Goal: Task Accomplishment & Management: Use online tool/utility

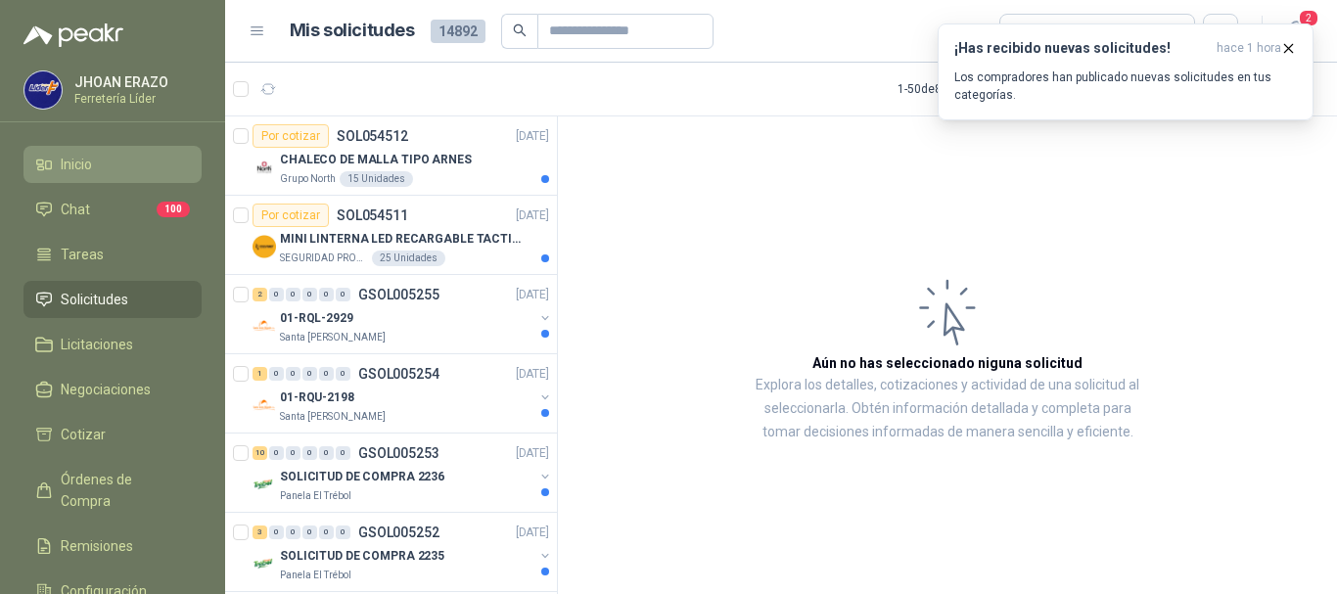
click at [82, 160] on span "Inicio" at bounding box center [76, 165] width 31 height 22
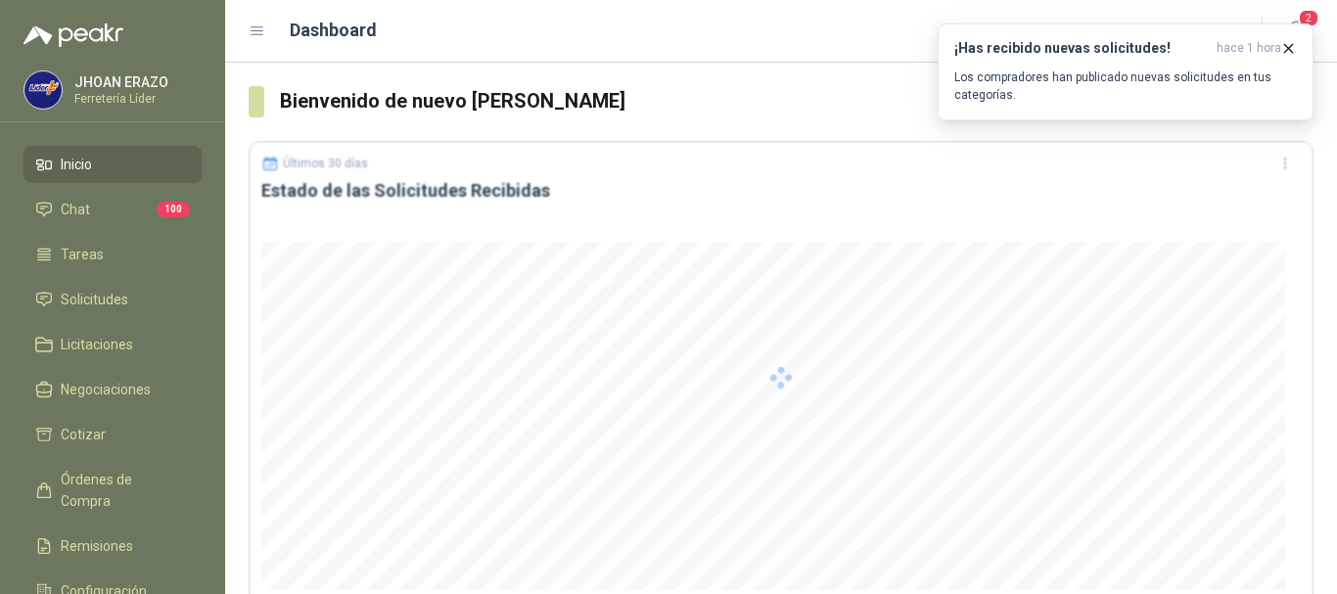
click at [82, 160] on span "Inicio" at bounding box center [76, 165] width 31 height 22
click at [78, 301] on span "Solicitudes" at bounding box center [95, 300] width 68 height 22
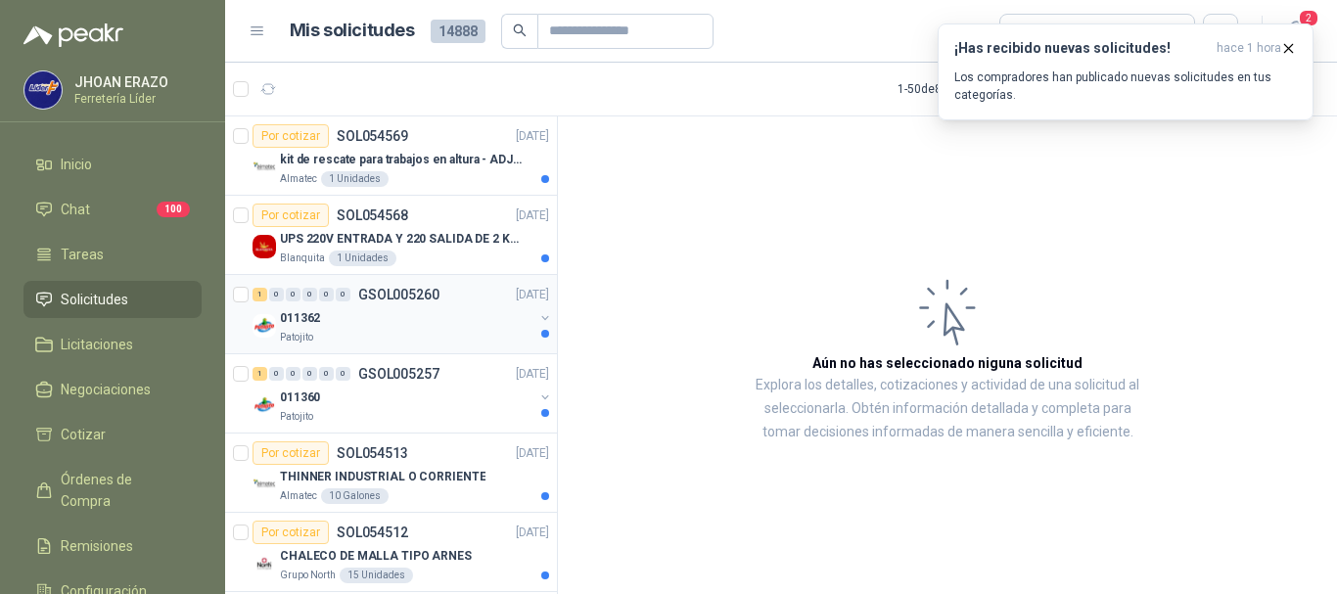
click at [346, 324] on div "011362" at bounding box center [407, 317] width 254 height 23
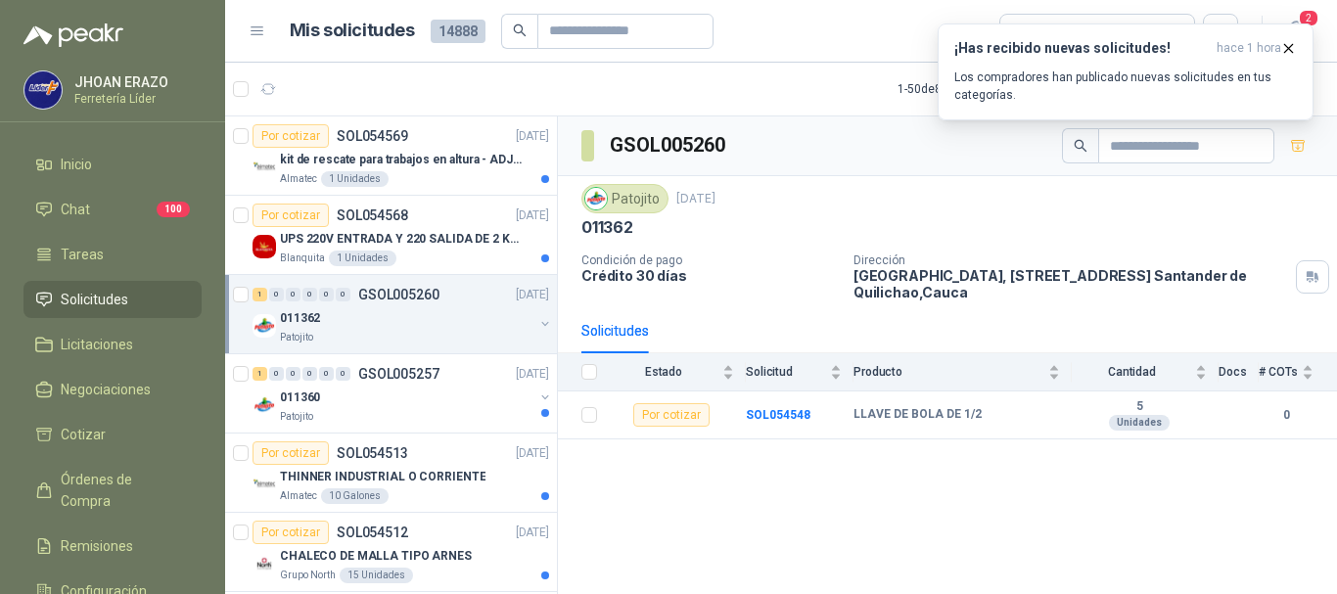
click at [963, 205] on div "Patojito [DATE]" at bounding box center [948, 198] width 732 height 29
click at [1285, 43] on icon "button" at bounding box center [1289, 48] width 17 height 17
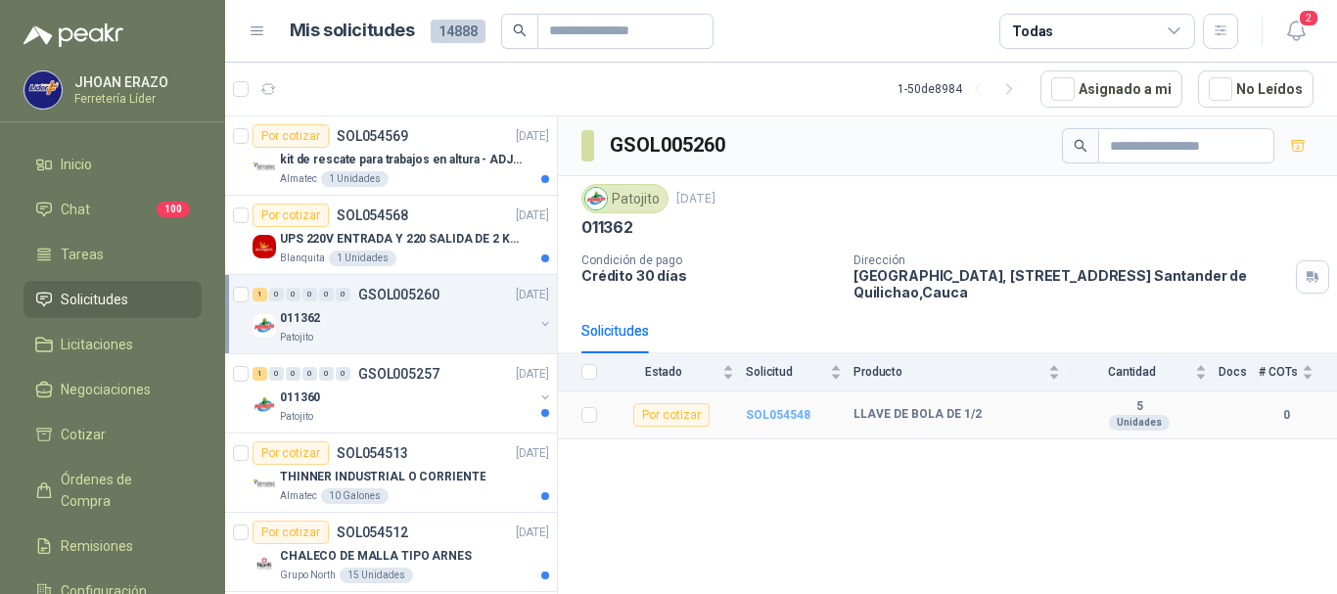
click at [780, 412] on b "SOL054548" at bounding box center [778, 415] width 65 height 14
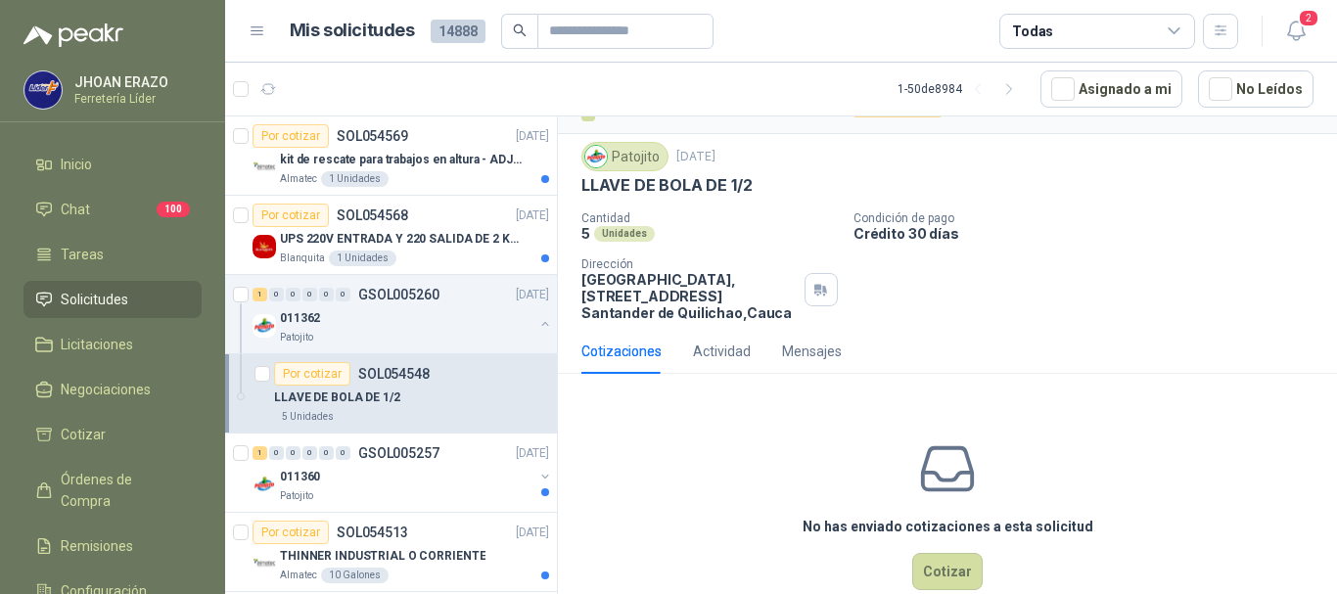
scroll to position [77, 0]
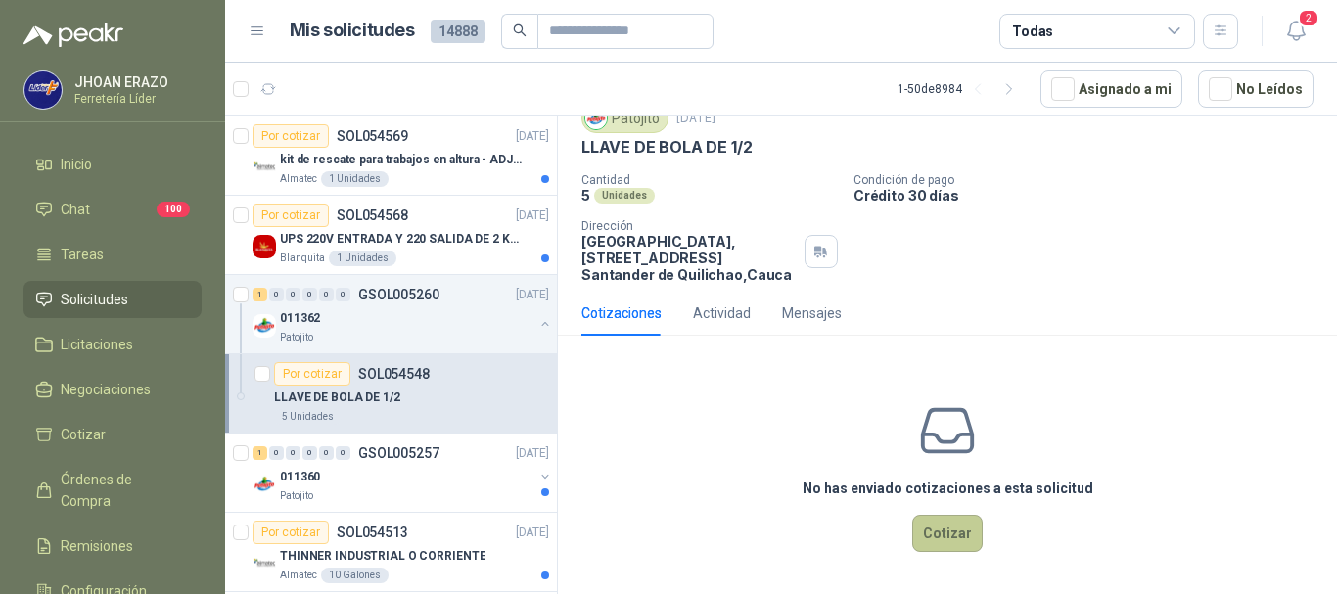
click at [948, 529] on button "Cotizar" at bounding box center [947, 533] width 70 height 37
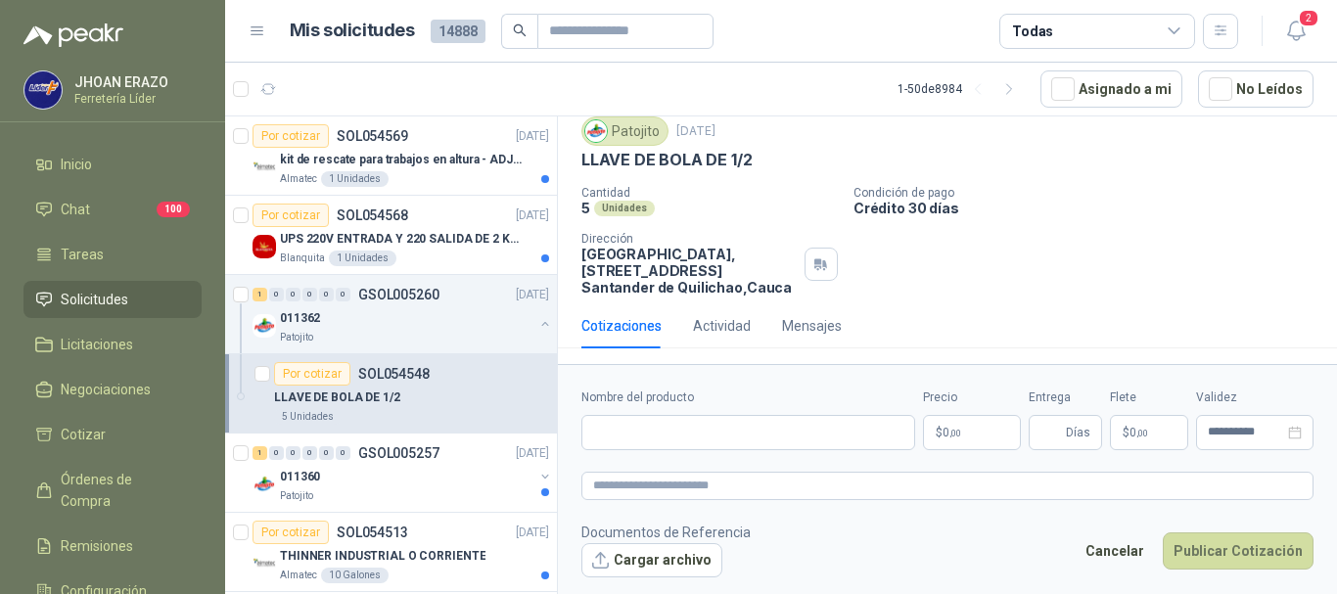
scroll to position [64, 0]
click at [659, 436] on input "Nombre del producto" at bounding box center [749, 432] width 334 height 35
paste input "**********"
type input "**********"
click at [974, 438] on p "$ 0 ,00" at bounding box center [972, 432] width 98 height 35
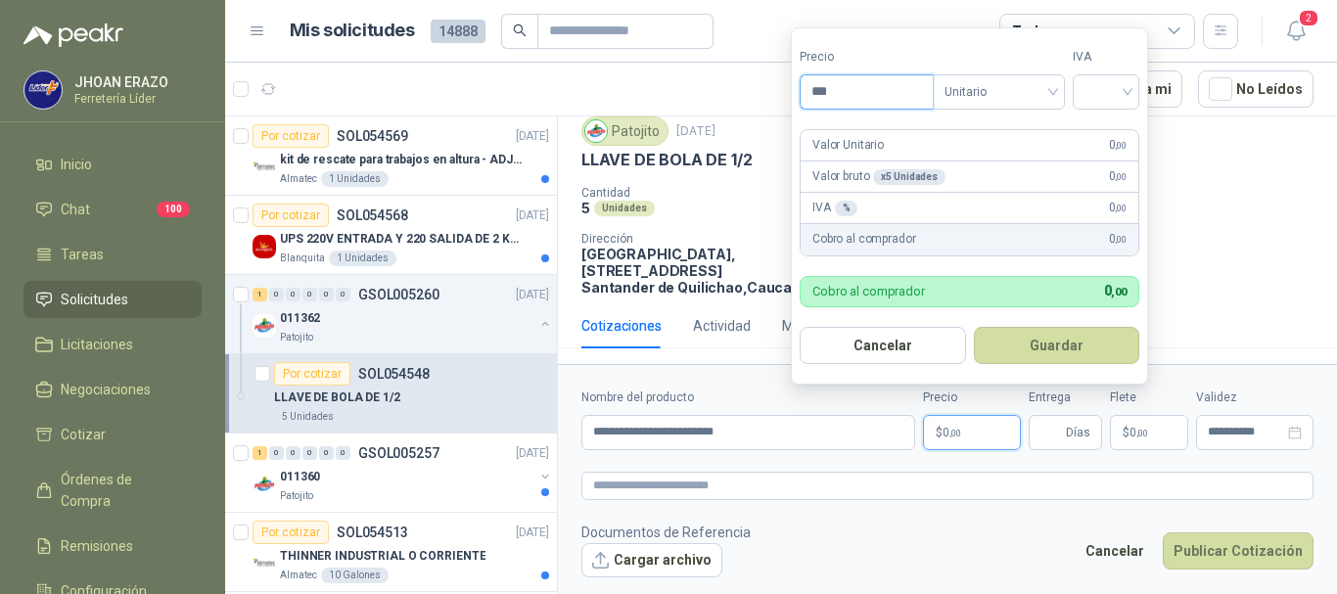
click at [839, 86] on input "***" at bounding box center [867, 91] width 132 height 33
type input "********"
click at [1120, 93] on input "search" at bounding box center [1106, 89] width 43 height 29
click at [1119, 128] on div "19%" at bounding box center [1111, 132] width 36 height 22
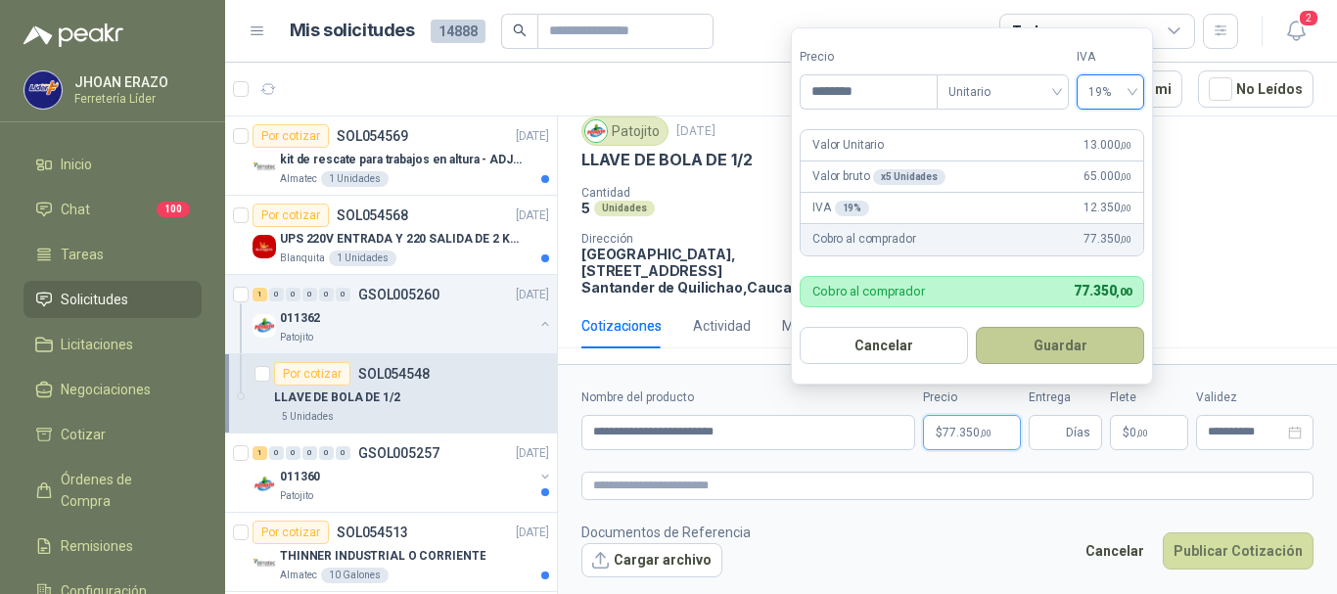
click at [1069, 352] on button "Guardar" at bounding box center [1060, 345] width 168 height 37
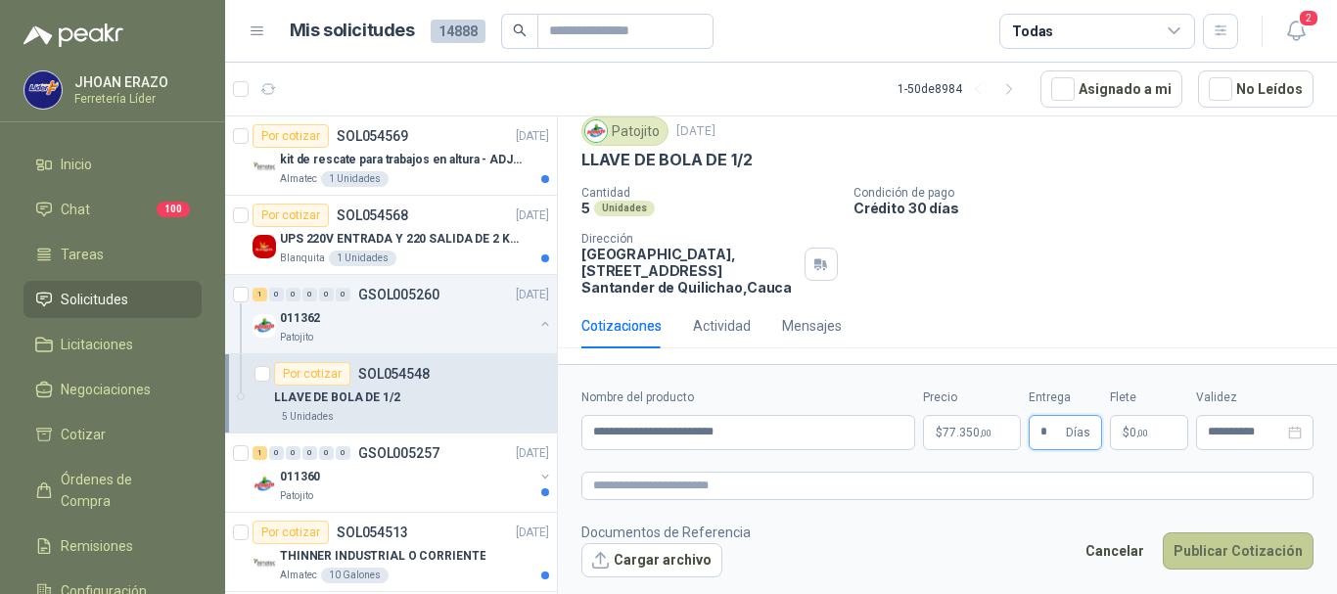
type input "*"
click at [1230, 543] on button "Publicar Cotización" at bounding box center [1238, 551] width 151 height 37
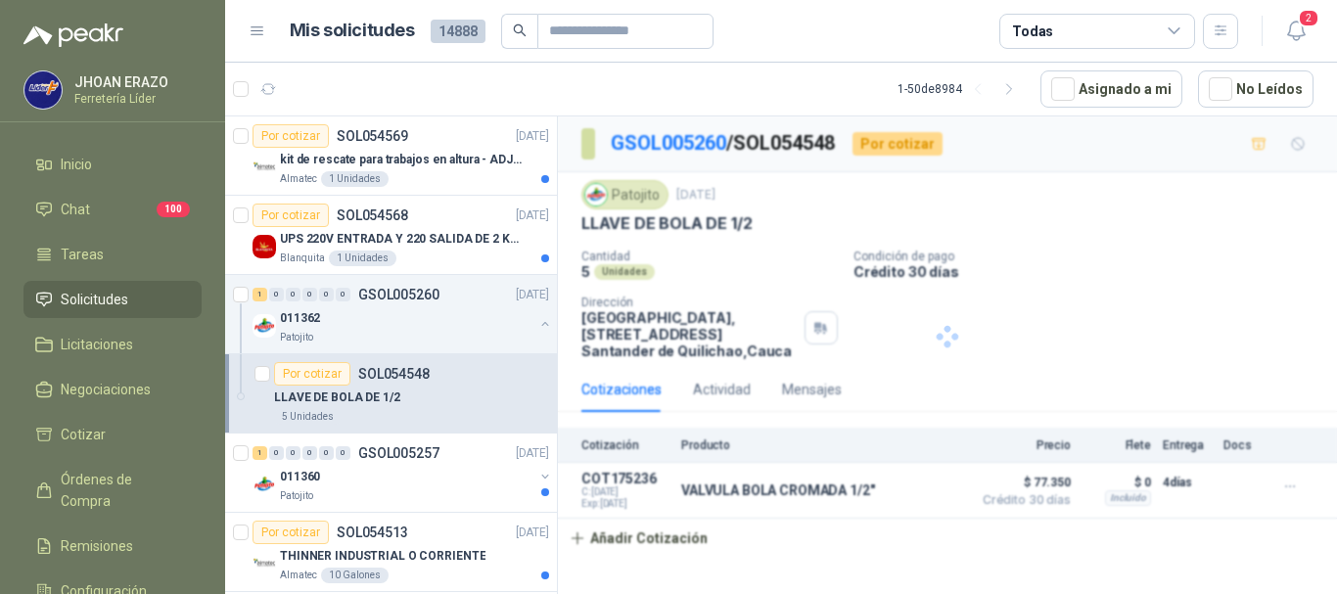
scroll to position [0, 0]
click at [411, 310] on div "011362" at bounding box center [407, 317] width 254 height 23
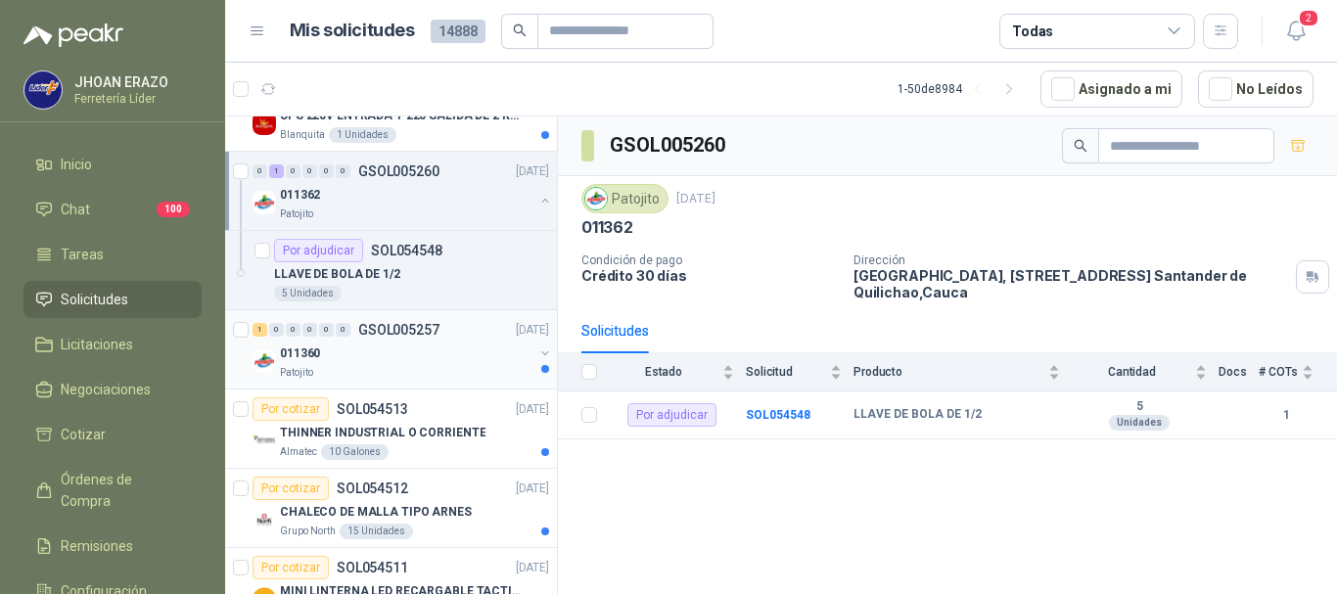
scroll to position [130, 0]
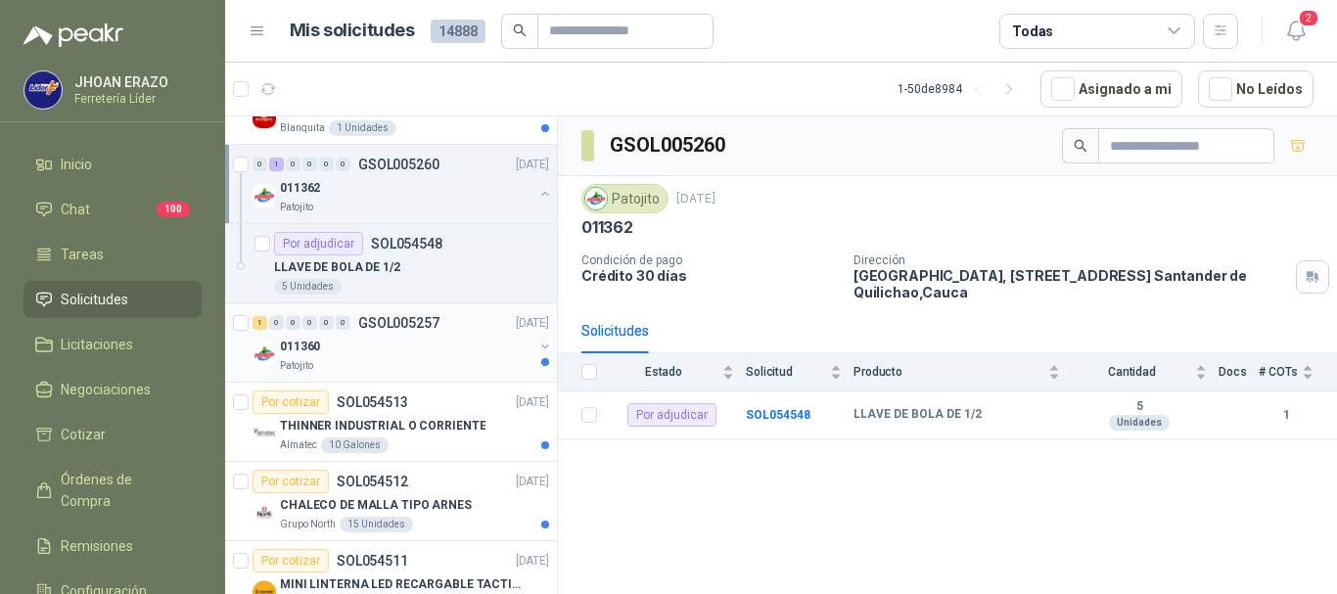
click at [382, 351] on div "011360" at bounding box center [407, 346] width 254 height 23
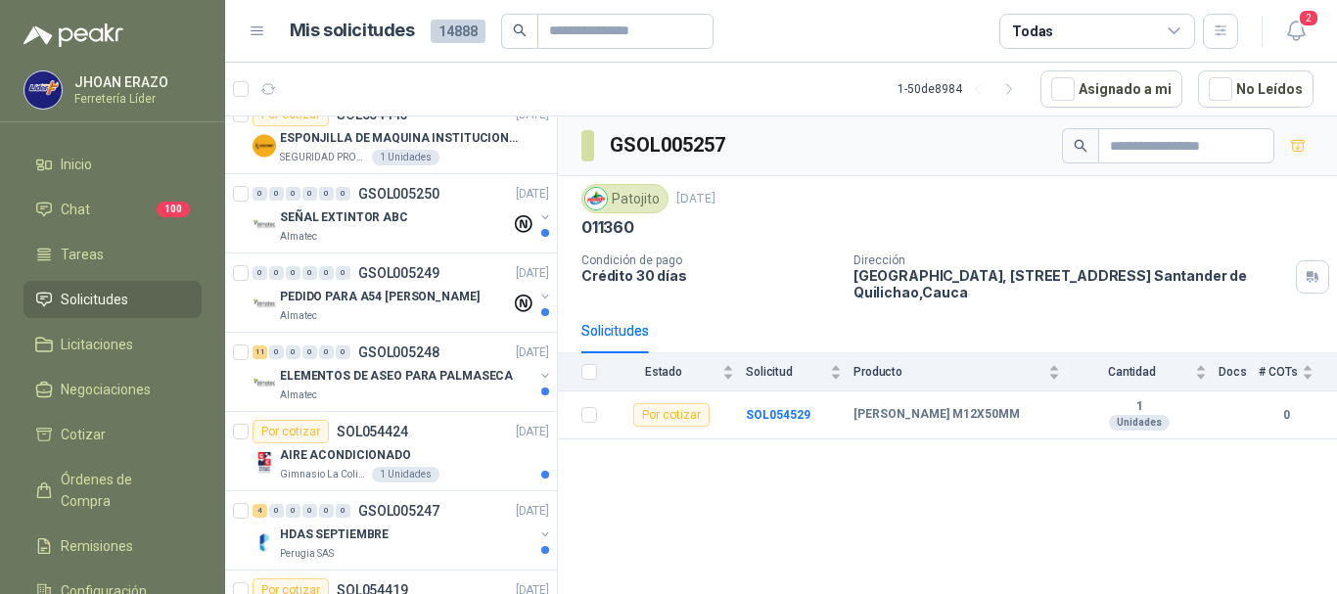
scroll to position [849, 0]
